Goal: Information Seeking & Learning: Learn about a topic

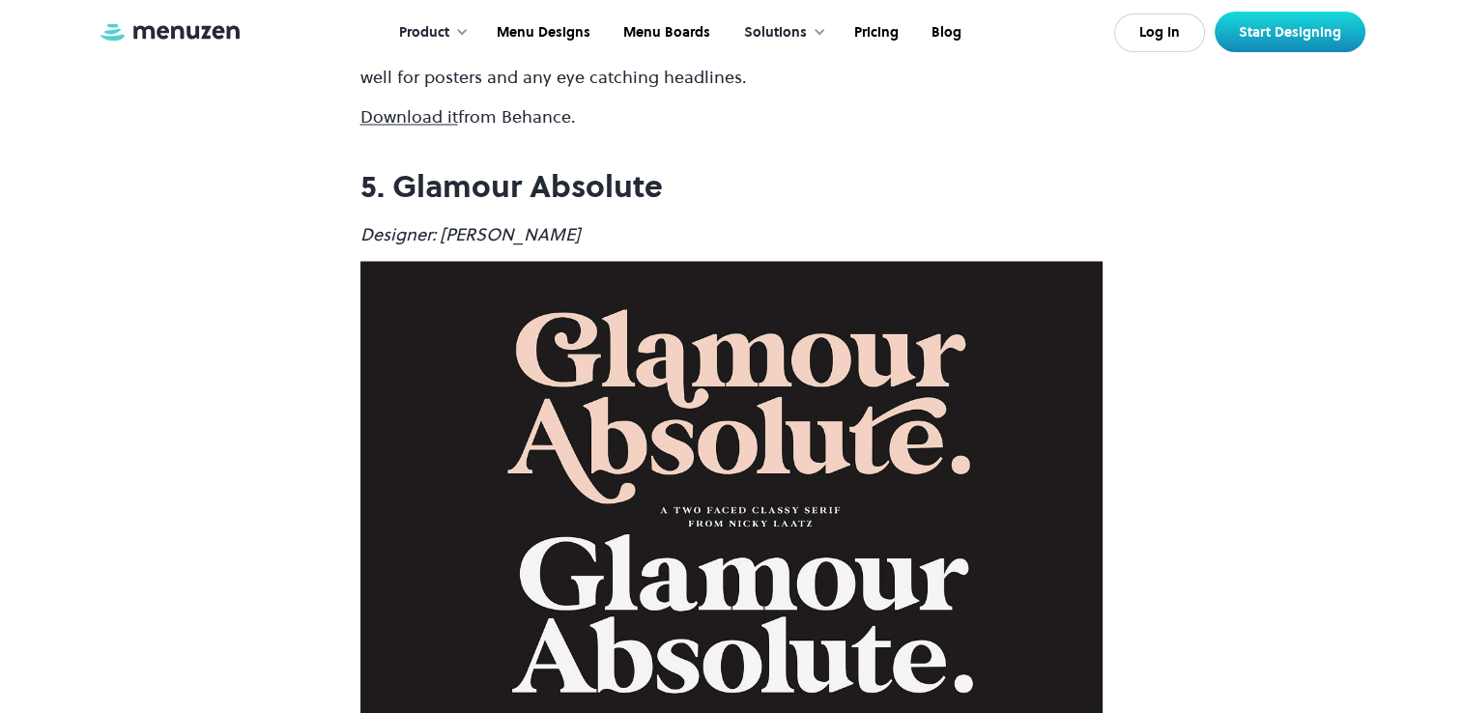
scroll to position [3479, 0]
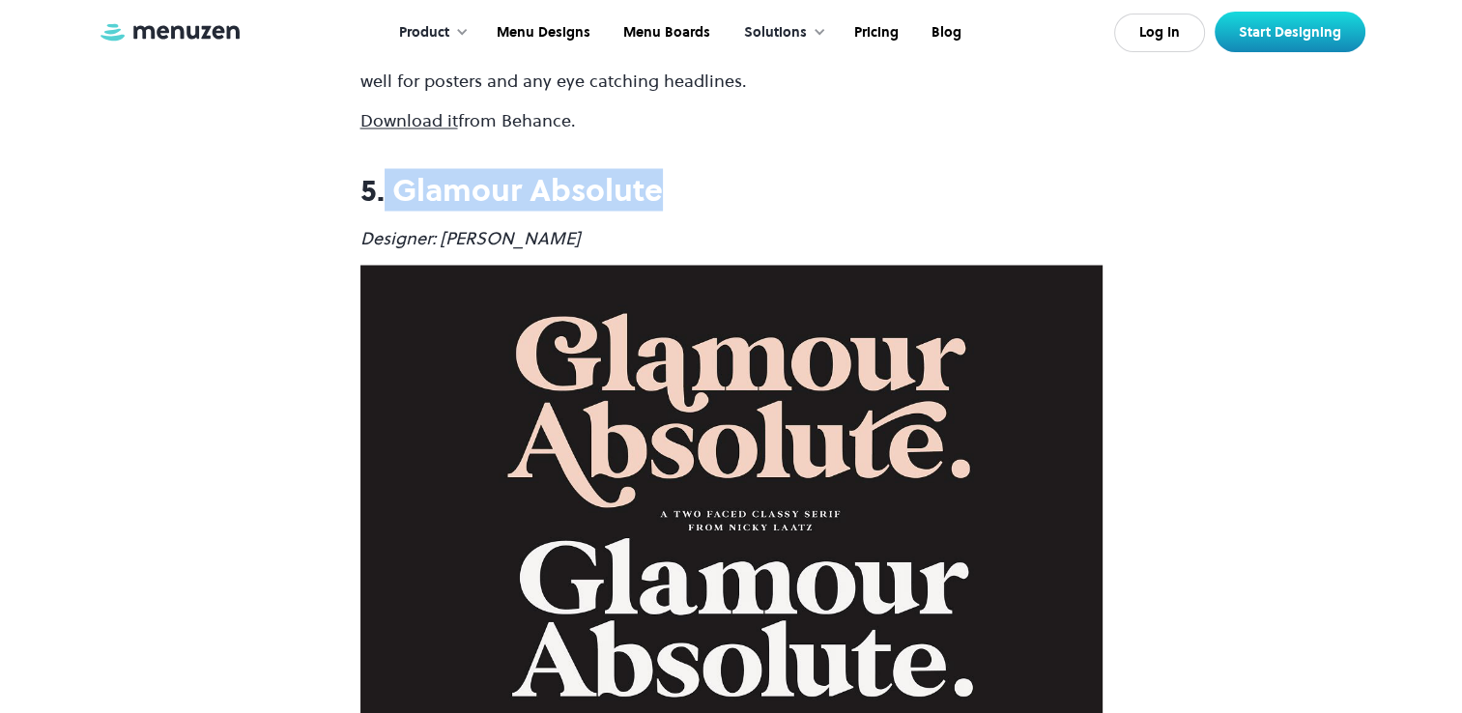
drag, startPoint x: 674, startPoint y: 188, endPoint x: 375, endPoint y: 152, distance: 301.8
click at [375, 152] on div "Looking for the hottest fonts of the moment? Then look no further. The design t…" at bounding box center [731, 226] width 742 height 5882
copy strong ". Glamour Absolute"
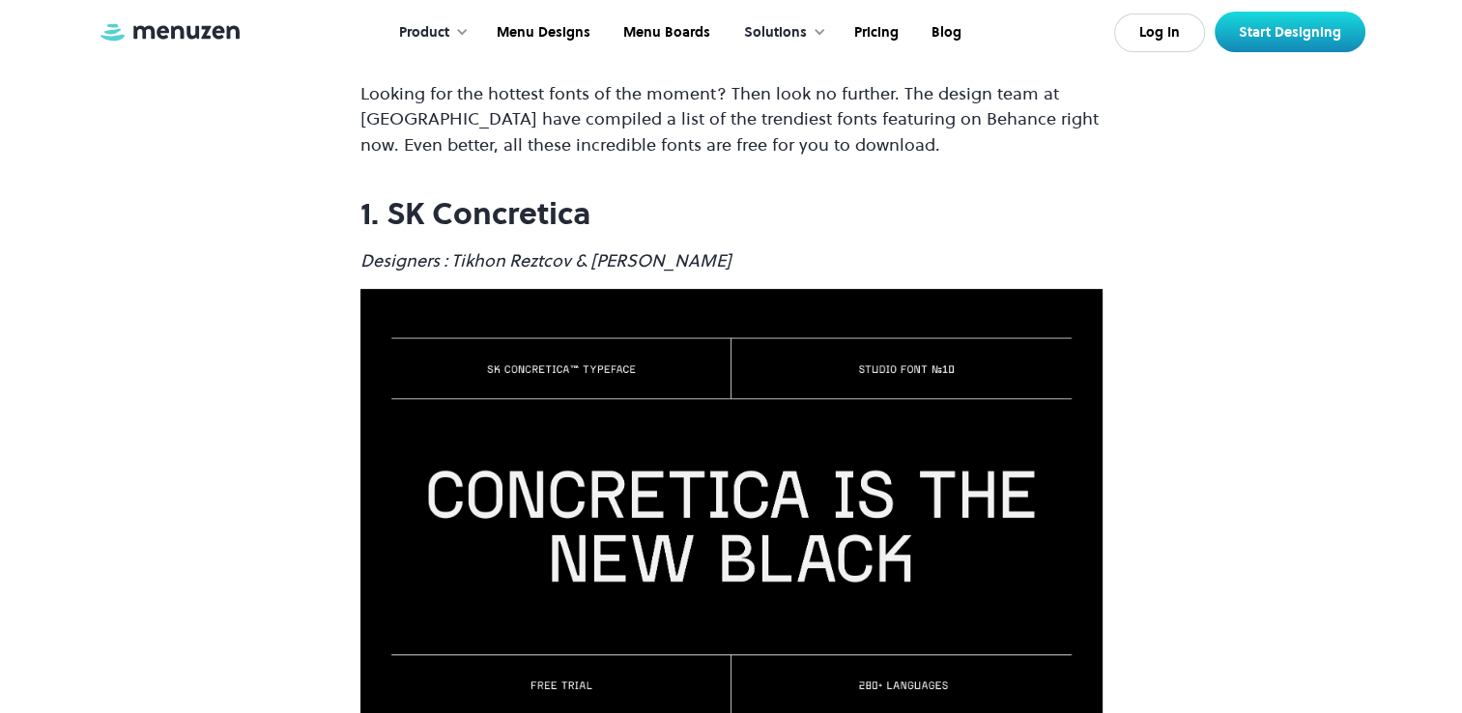
scroll to position [676, 0]
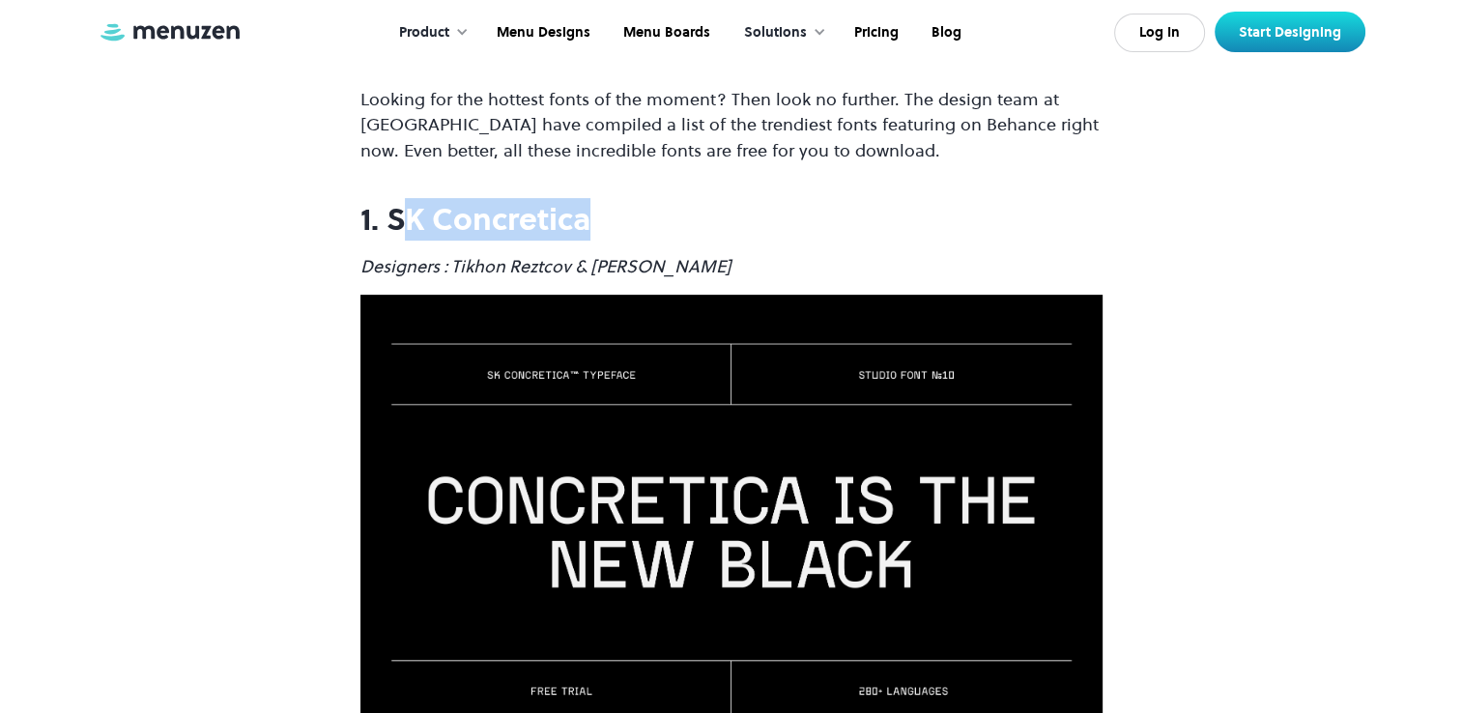
drag, startPoint x: 606, startPoint y: 219, endPoint x: 395, endPoint y: 225, distance: 210.7
click at [396, 225] on h2 "1. SK Concretica" at bounding box center [731, 220] width 742 height 36
copy strong "K Concretica"
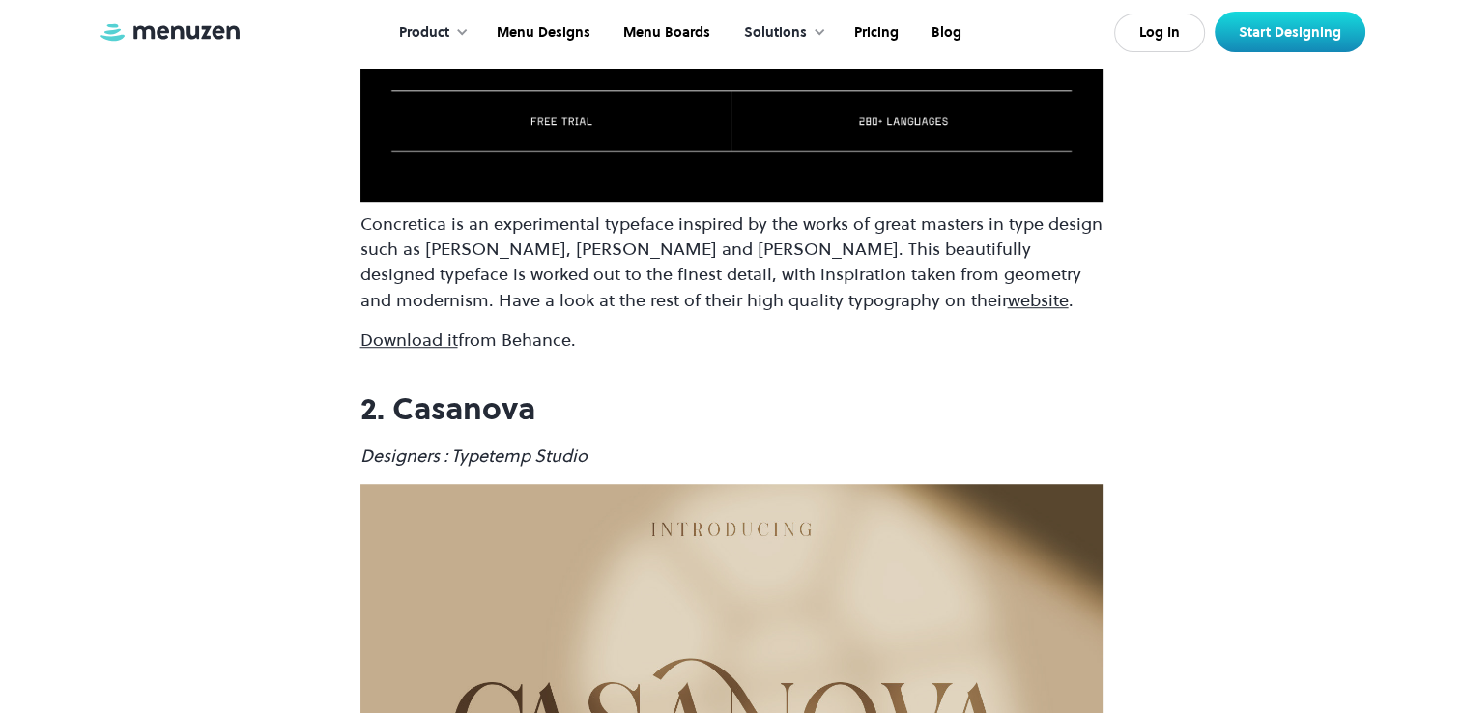
scroll to position [1449, 0]
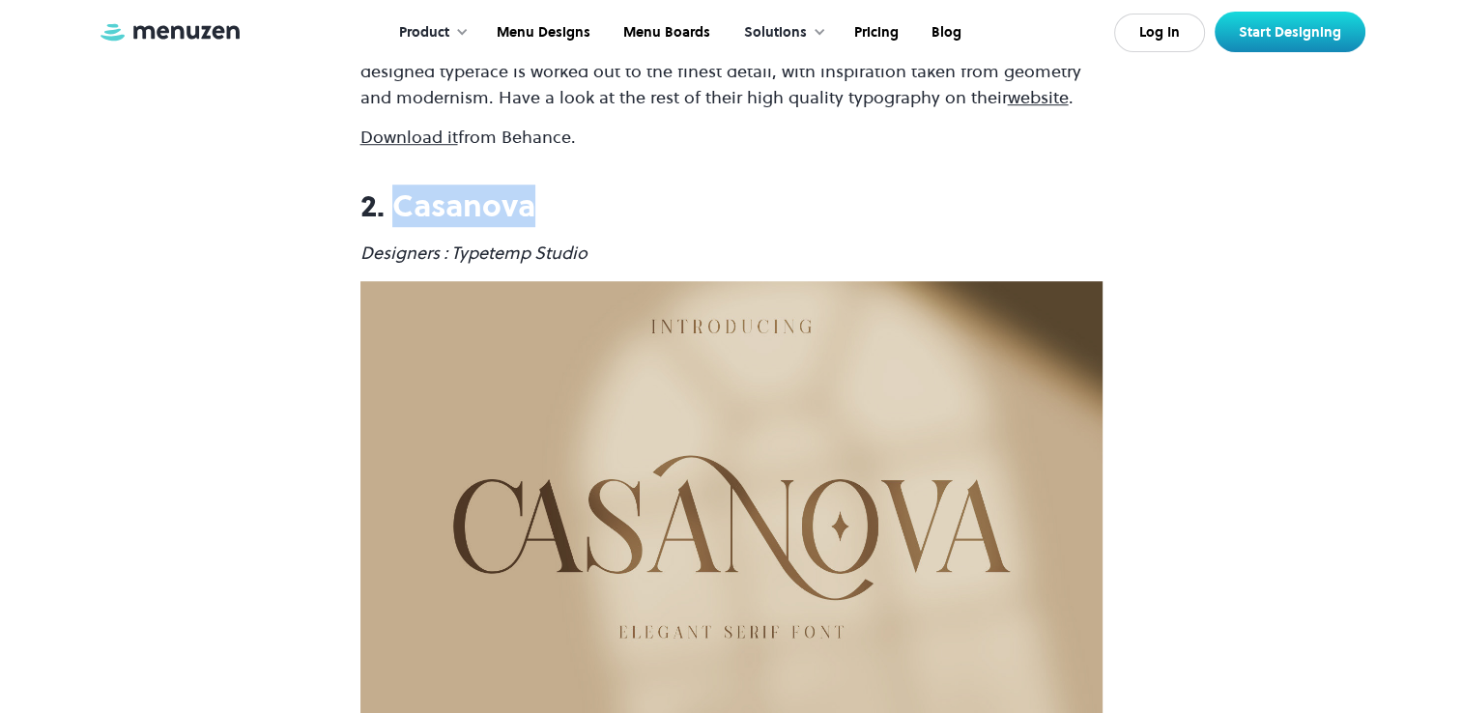
drag, startPoint x: 388, startPoint y: 201, endPoint x: 545, endPoint y: 197, distance: 156.6
click at [545, 197] on h2 "2. Casanova" at bounding box center [731, 206] width 742 height 36
copy strong "Casanova"
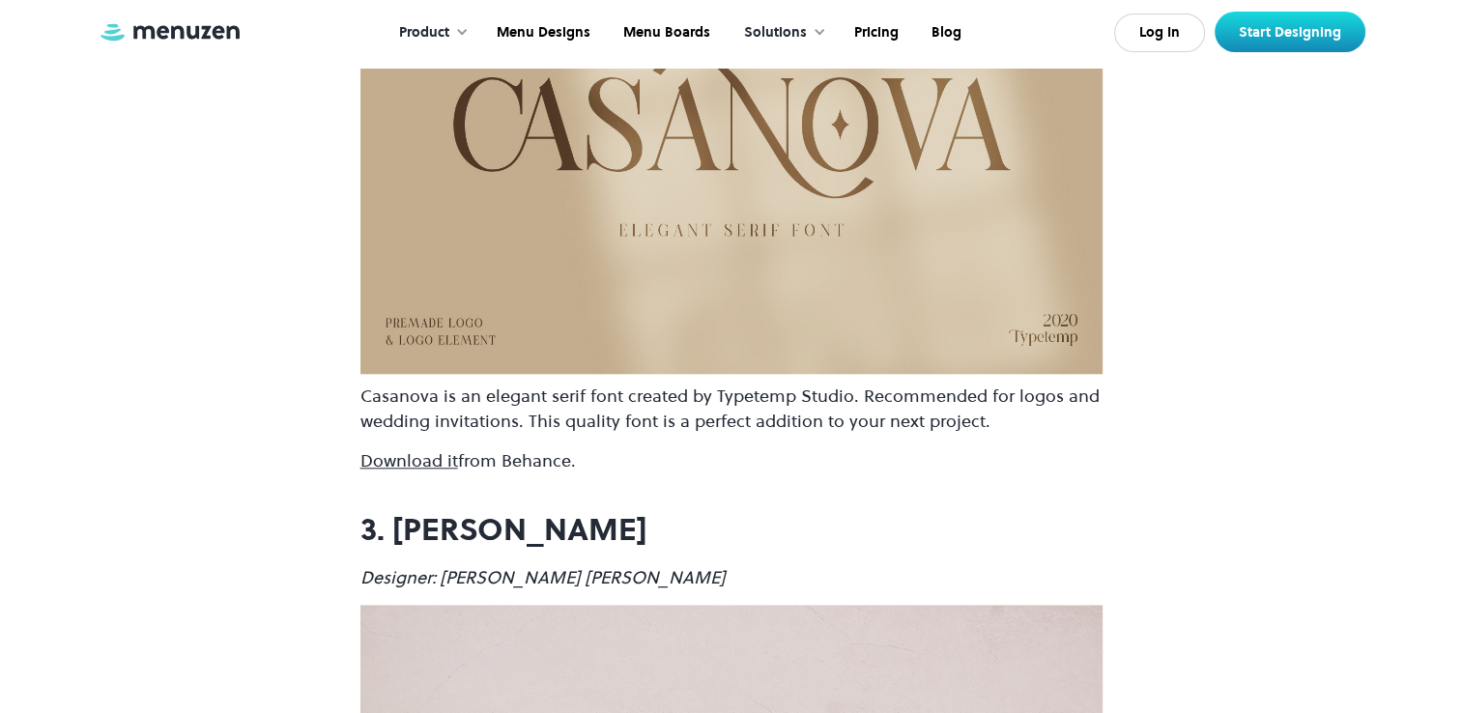
scroll to position [2222, 0]
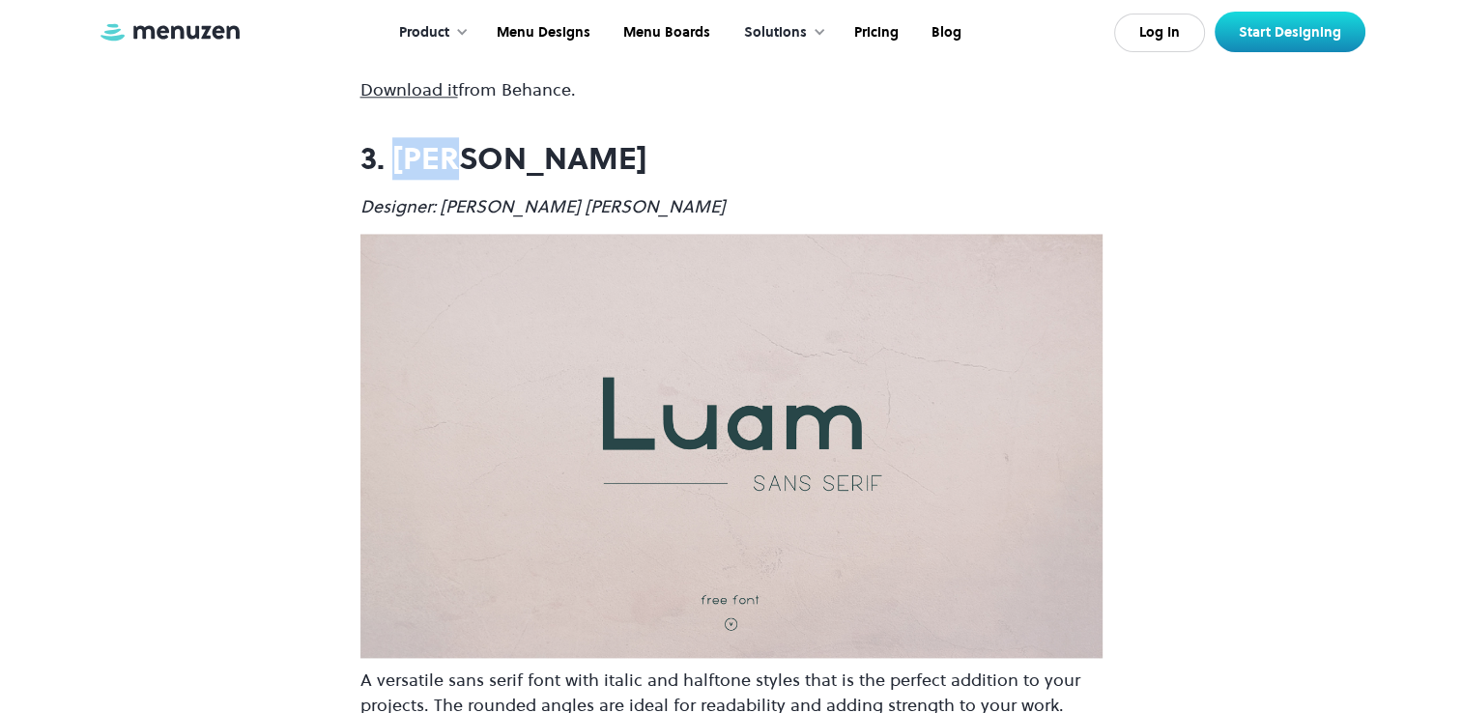
drag, startPoint x: 390, startPoint y: 158, endPoint x: 493, endPoint y: 146, distance: 103.1
click at [493, 146] on h2 "3. [PERSON_NAME]" at bounding box center [731, 159] width 742 height 36
copy strong "[PERSON_NAME]"
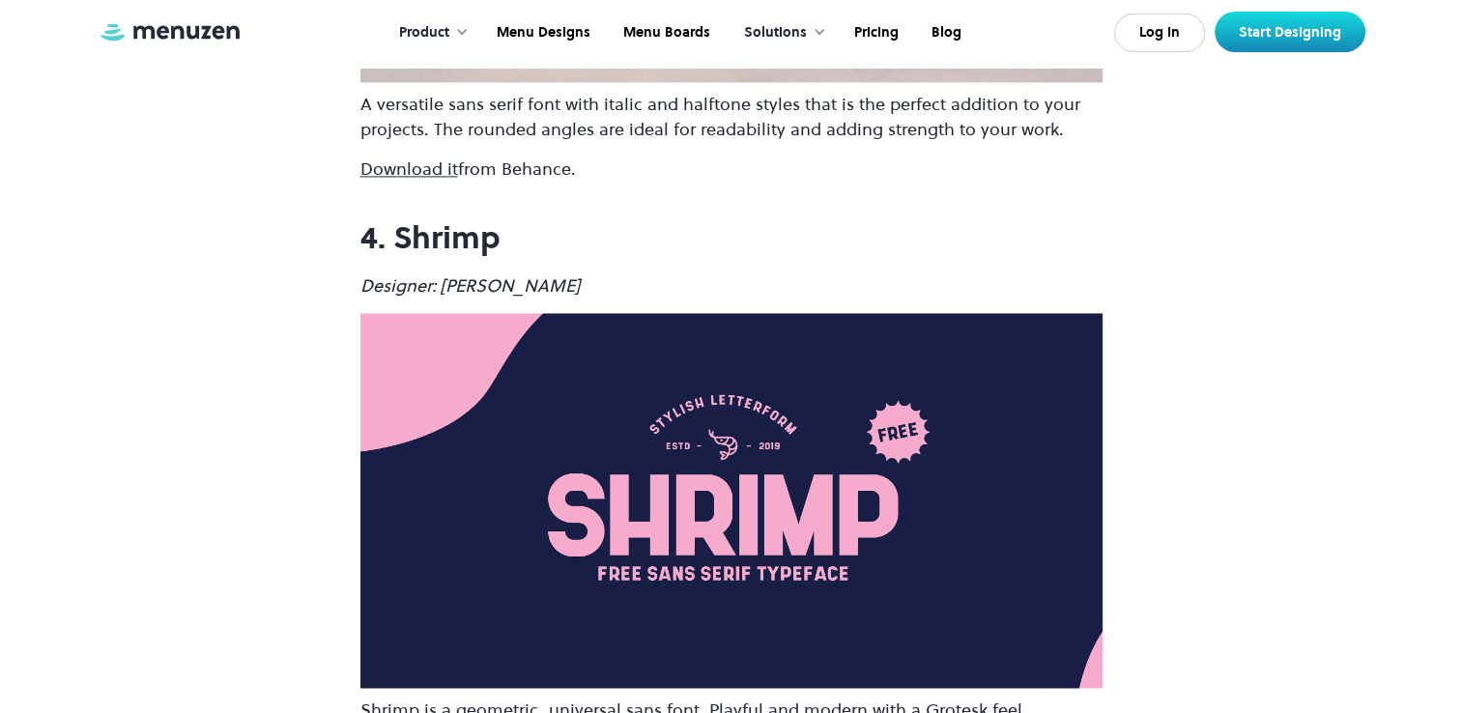
scroll to position [2802, 0]
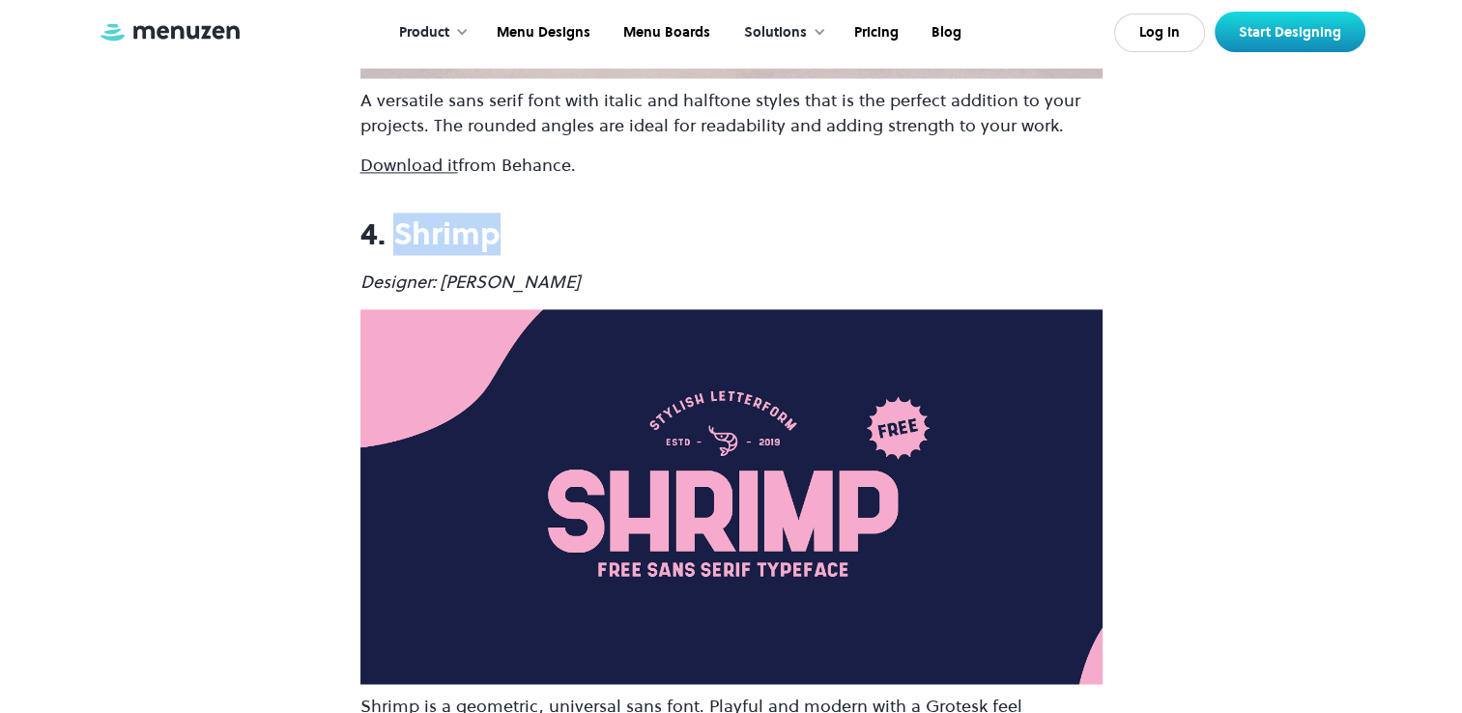
drag, startPoint x: 423, startPoint y: 234, endPoint x: 514, endPoint y: 230, distance: 90.9
click at [514, 230] on h2 "4. Shrimp" at bounding box center [731, 234] width 742 height 36
copy strong "Shrimp"
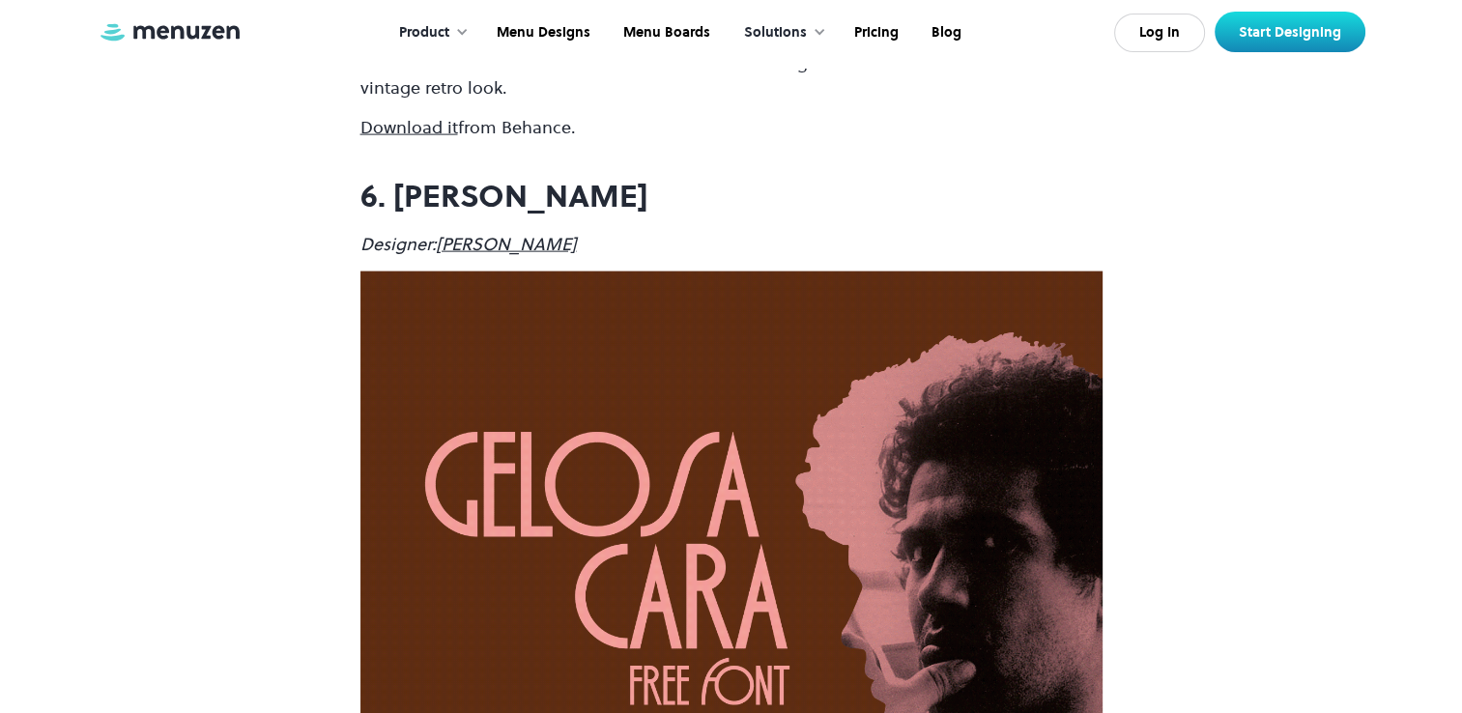
scroll to position [4252, 0]
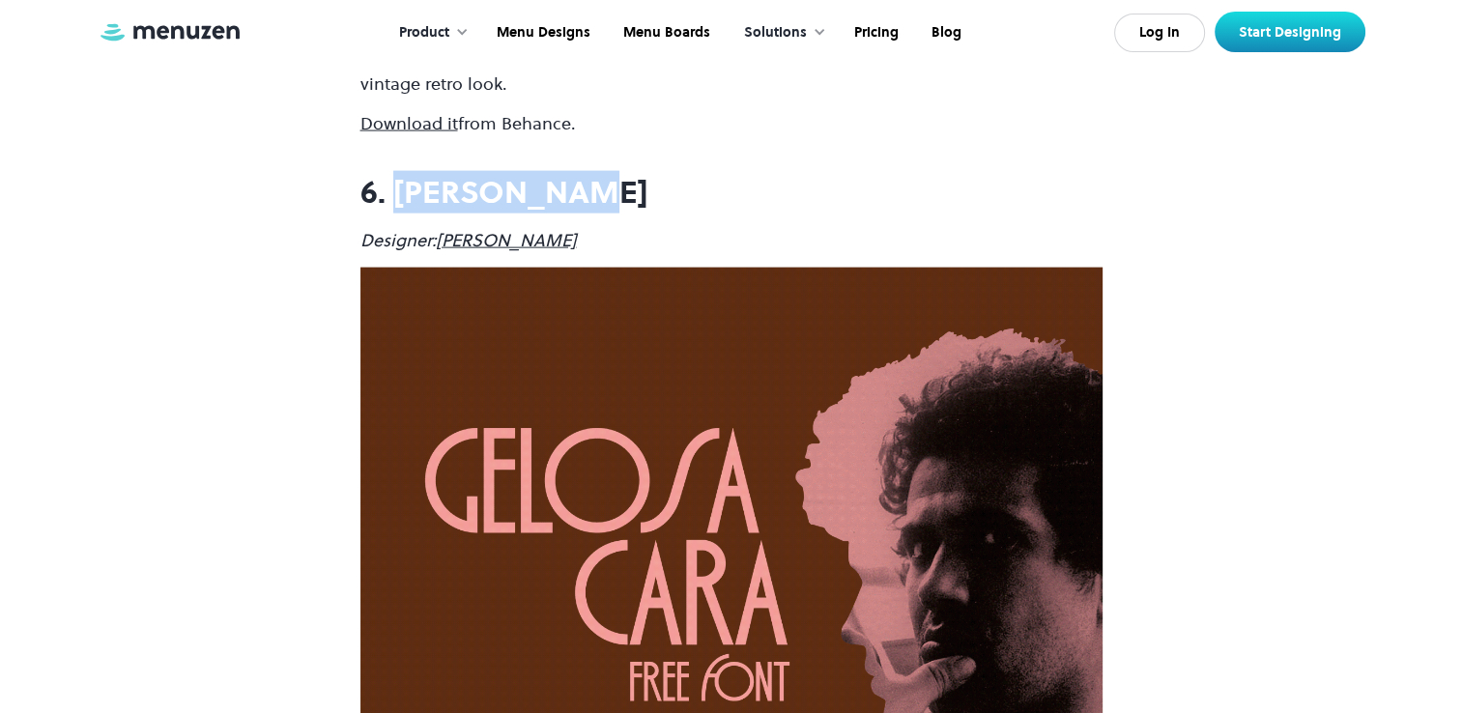
drag, startPoint x: 394, startPoint y: 184, endPoint x: 569, endPoint y: 184, distance: 174.9
click at [569, 184] on strong "6. [PERSON_NAME]" at bounding box center [504, 192] width 288 height 43
copy strong "[PERSON_NAME]"
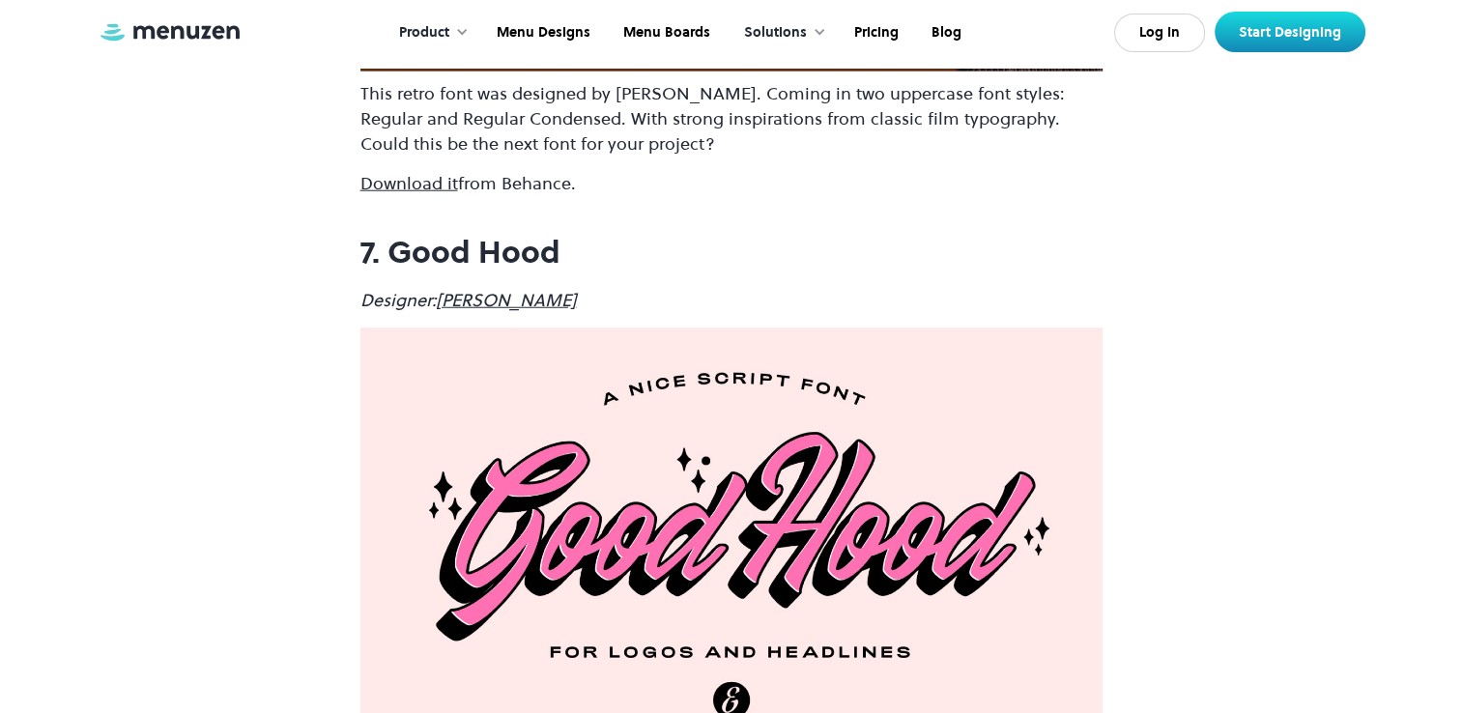
scroll to position [5025, 0]
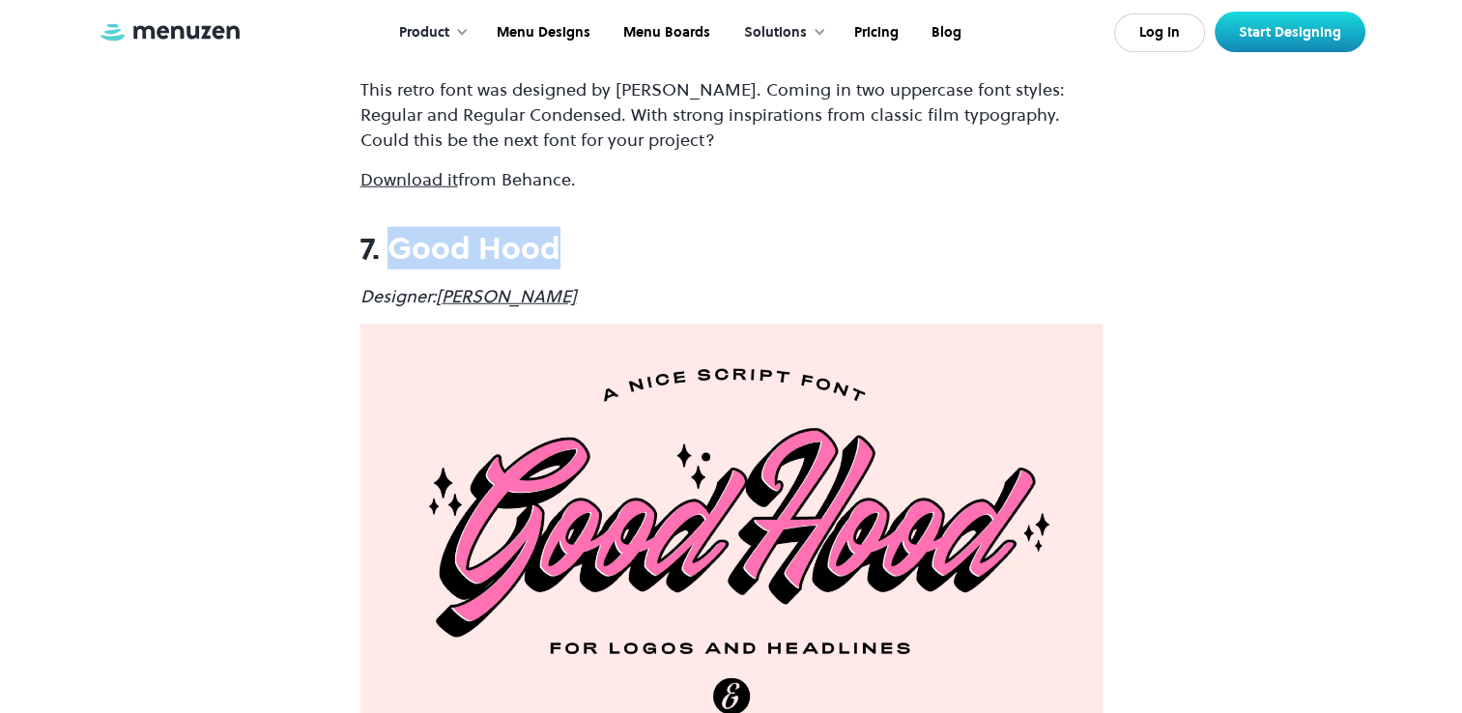
drag, startPoint x: 392, startPoint y: 247, endPoint x: 558, endPoint y: 243, distance: 165.3
click at [558, 243] on strong "7. Good Hood" at bounding box center [460, 248] width 200 height 43
copy strong "Good Hood"
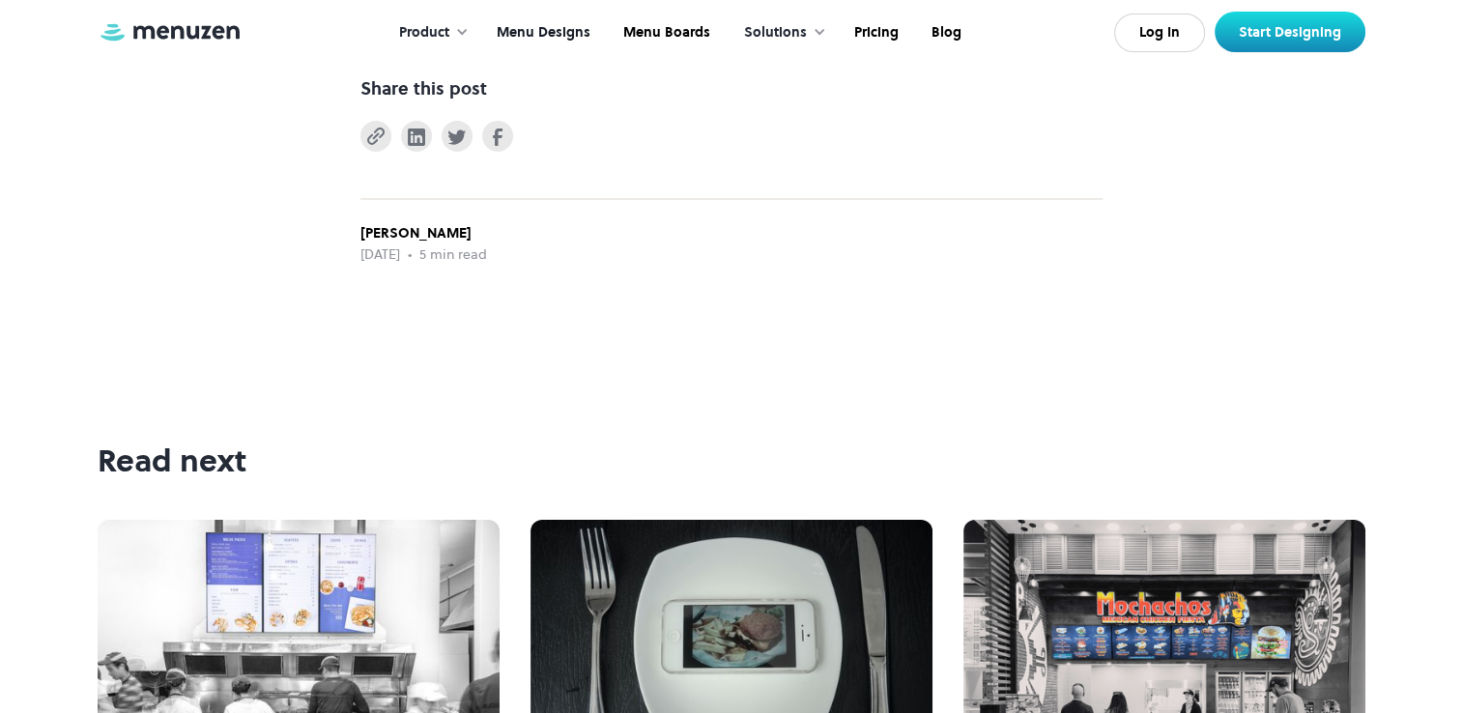
scroll to position [6571, 0]
